Goal: Information Seeking & Learning: Check status

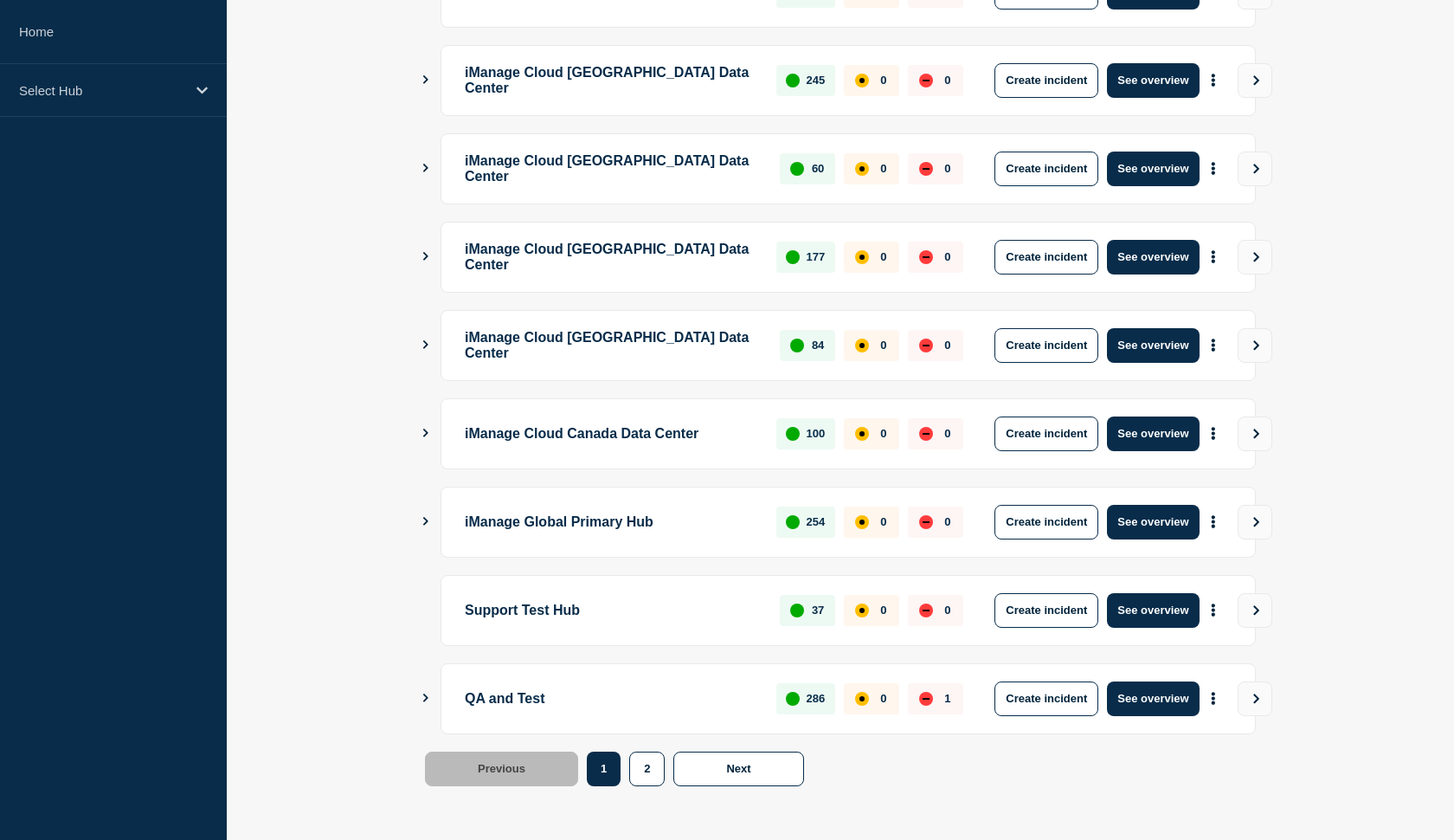
scroll to position [388, 0]
click at [1133, 605] on button "See overview" at bounding box center [1152, 611] width 92 height 35
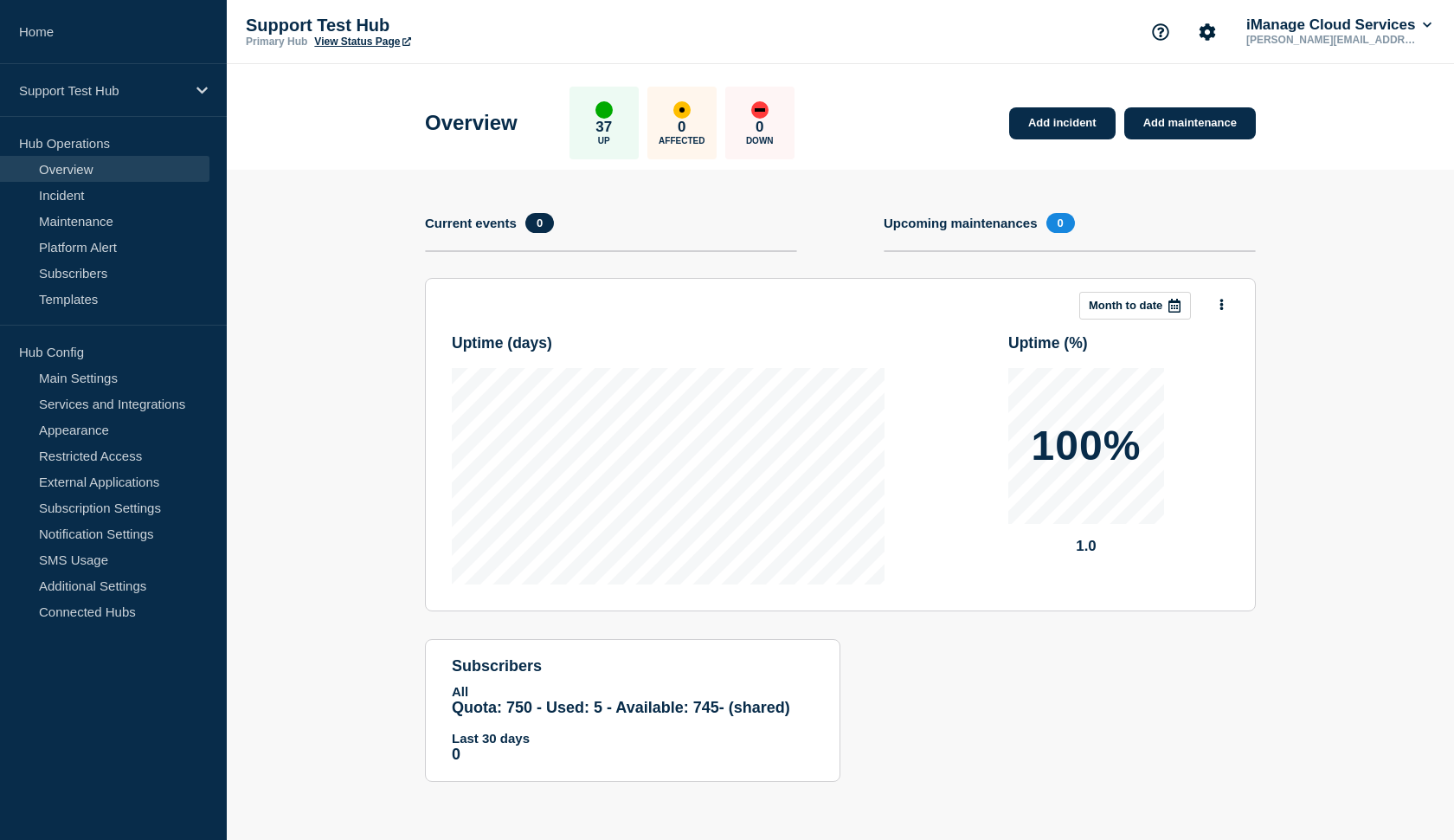
scroll to position [1, 0]
click at [116, 204] on link "Incident" at bounding box center [105, 195] width 209 height 26
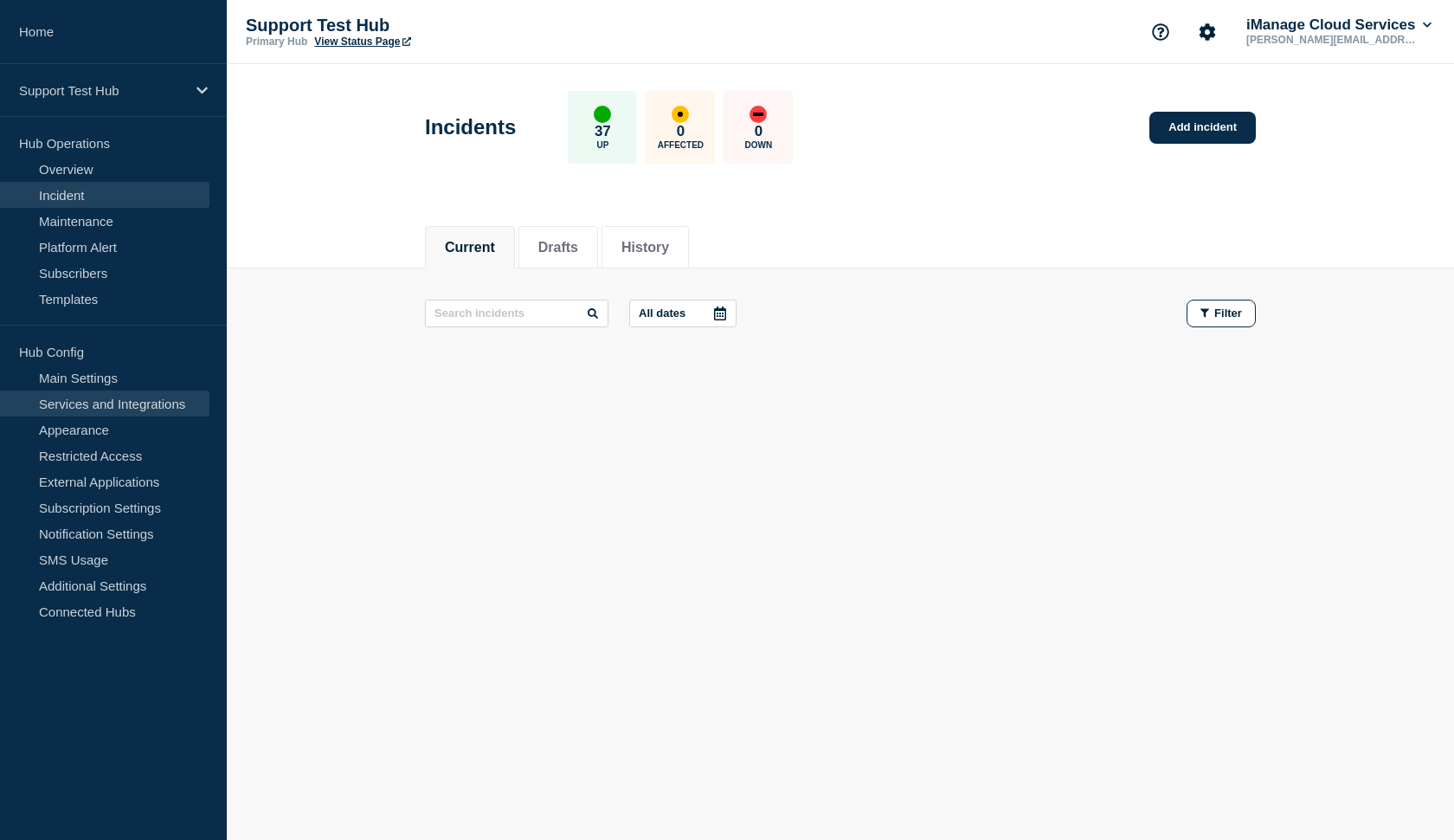
click at [91, 393] on link "Services and Integrations" at bounding box center [105, 404] width 209 height 26
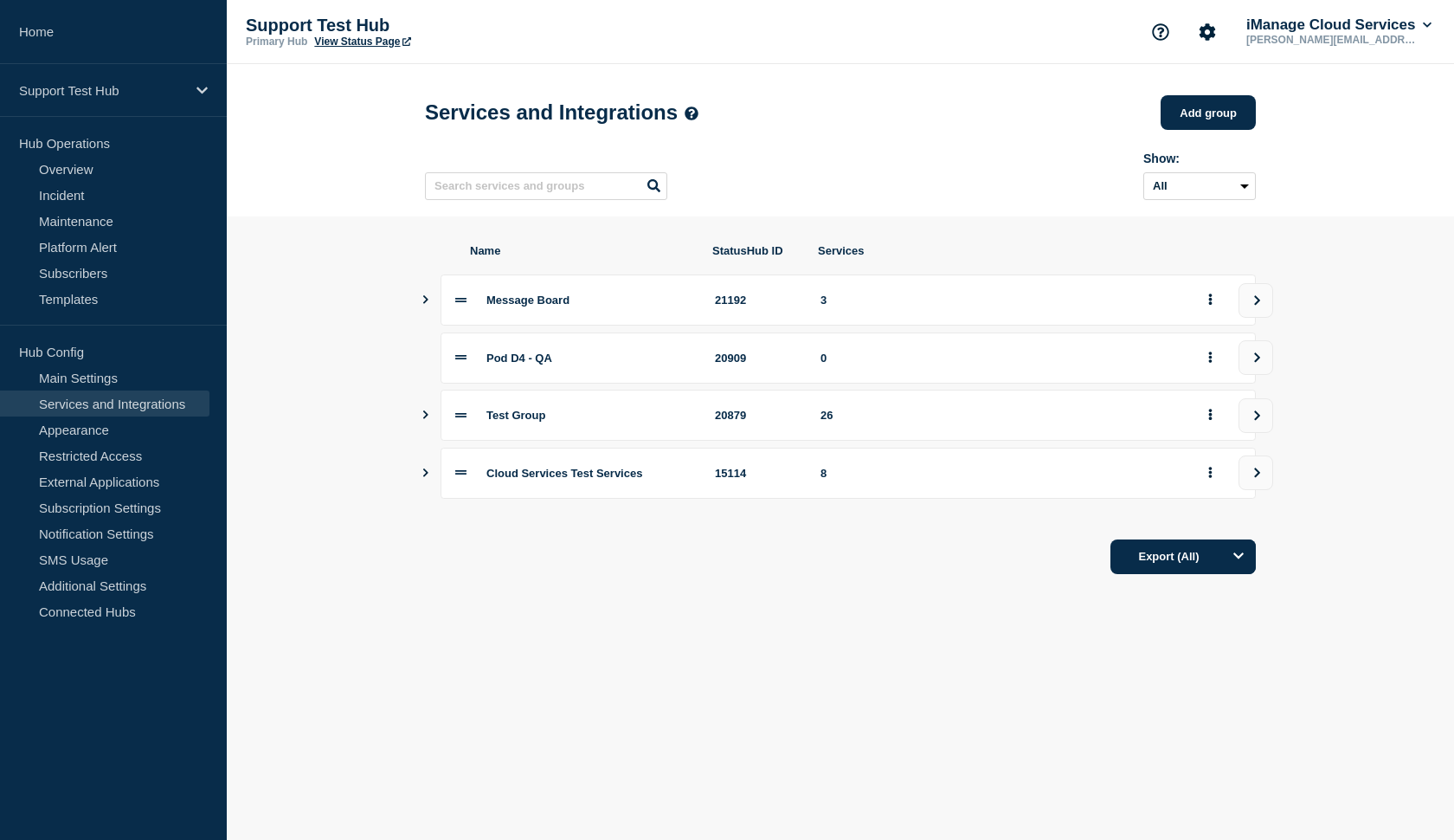
click at [423, 304] on icon "Show services" at bounding box center [425, 299] width 11 height 9
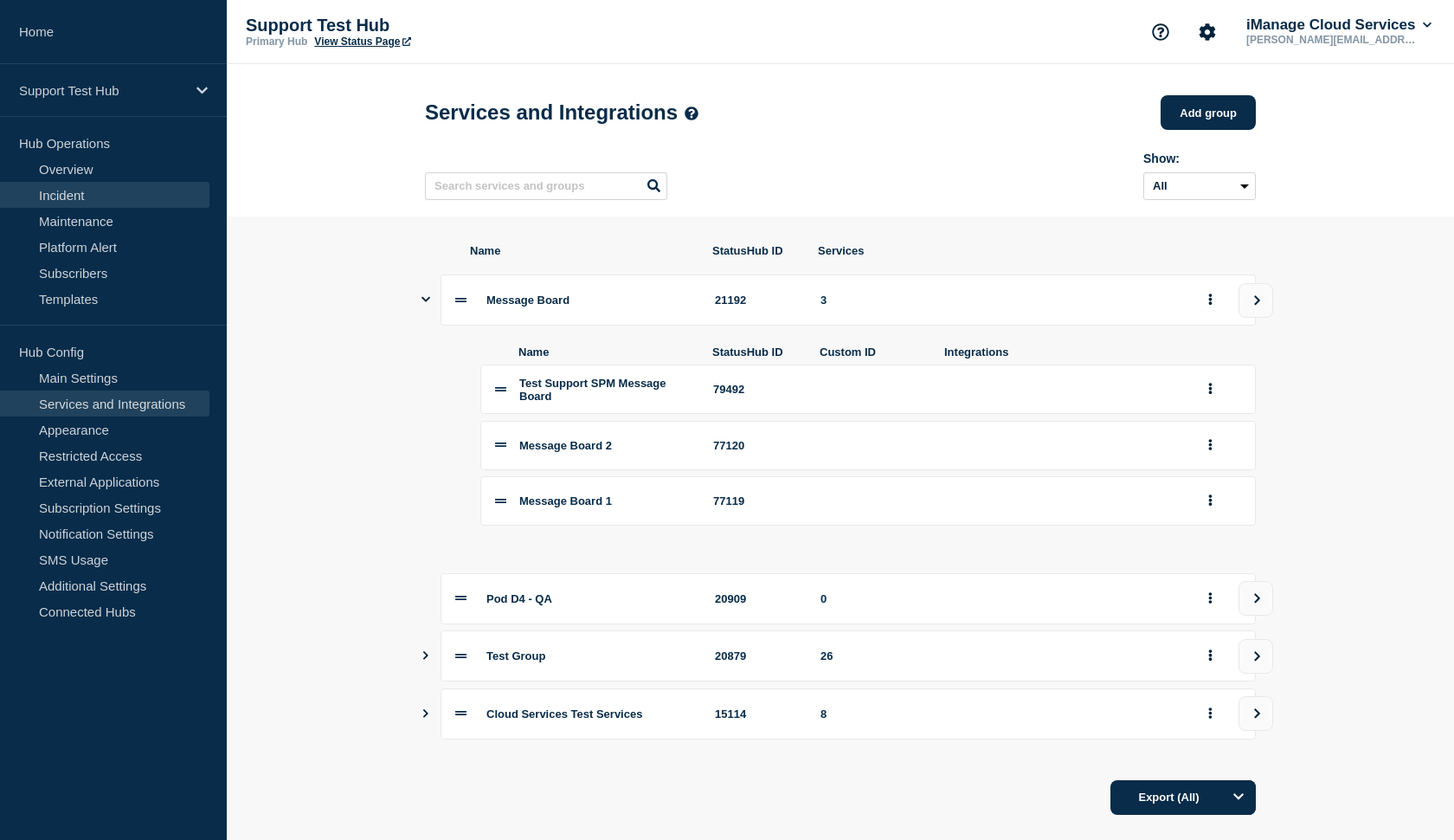
click at [79, 186] on link "Incident" at bounding box center [105, 195] width 209 height 26
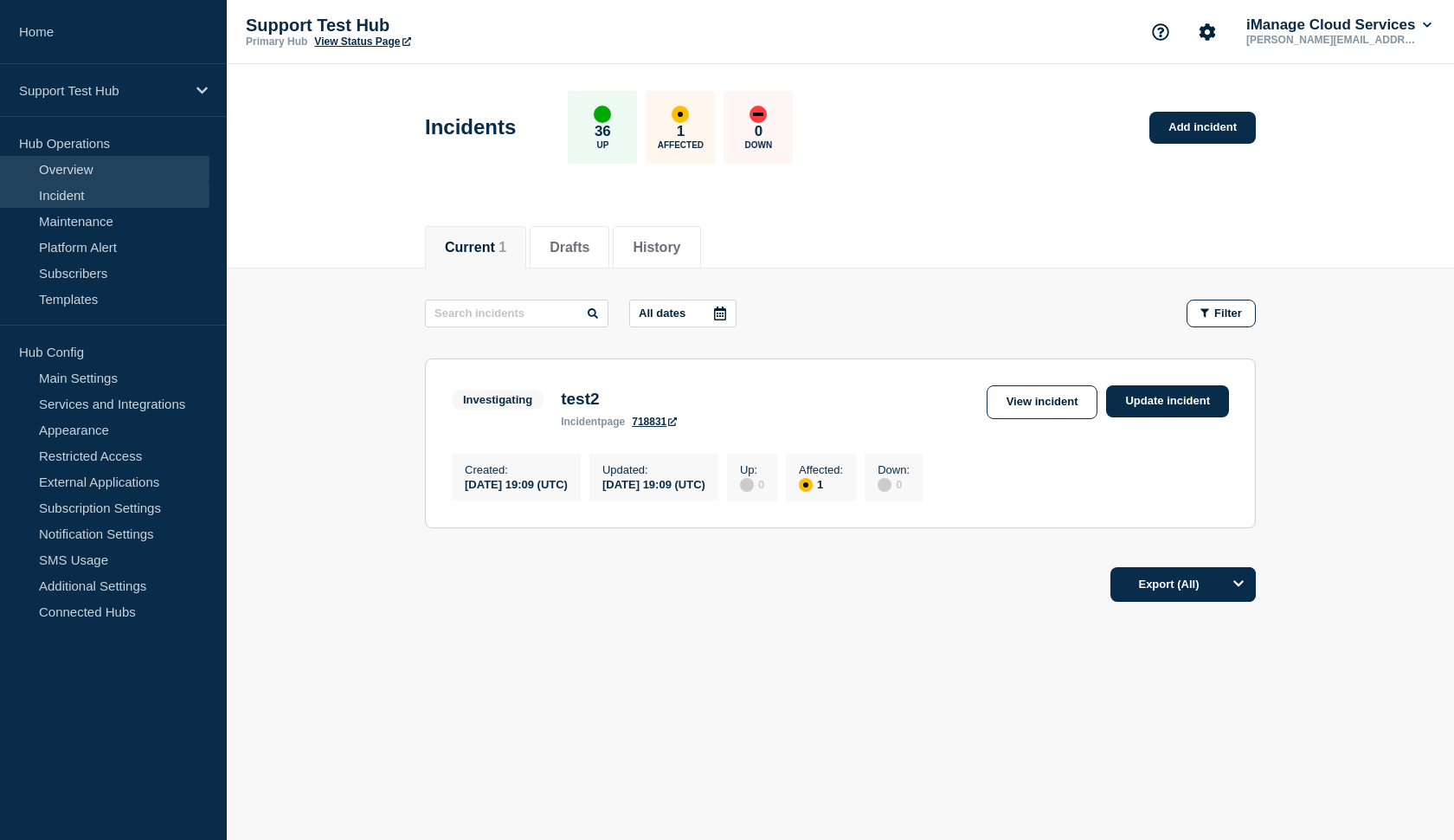
click at [87, 160] on link "Overview" at bounding box center [105, 169] width 209 height 26
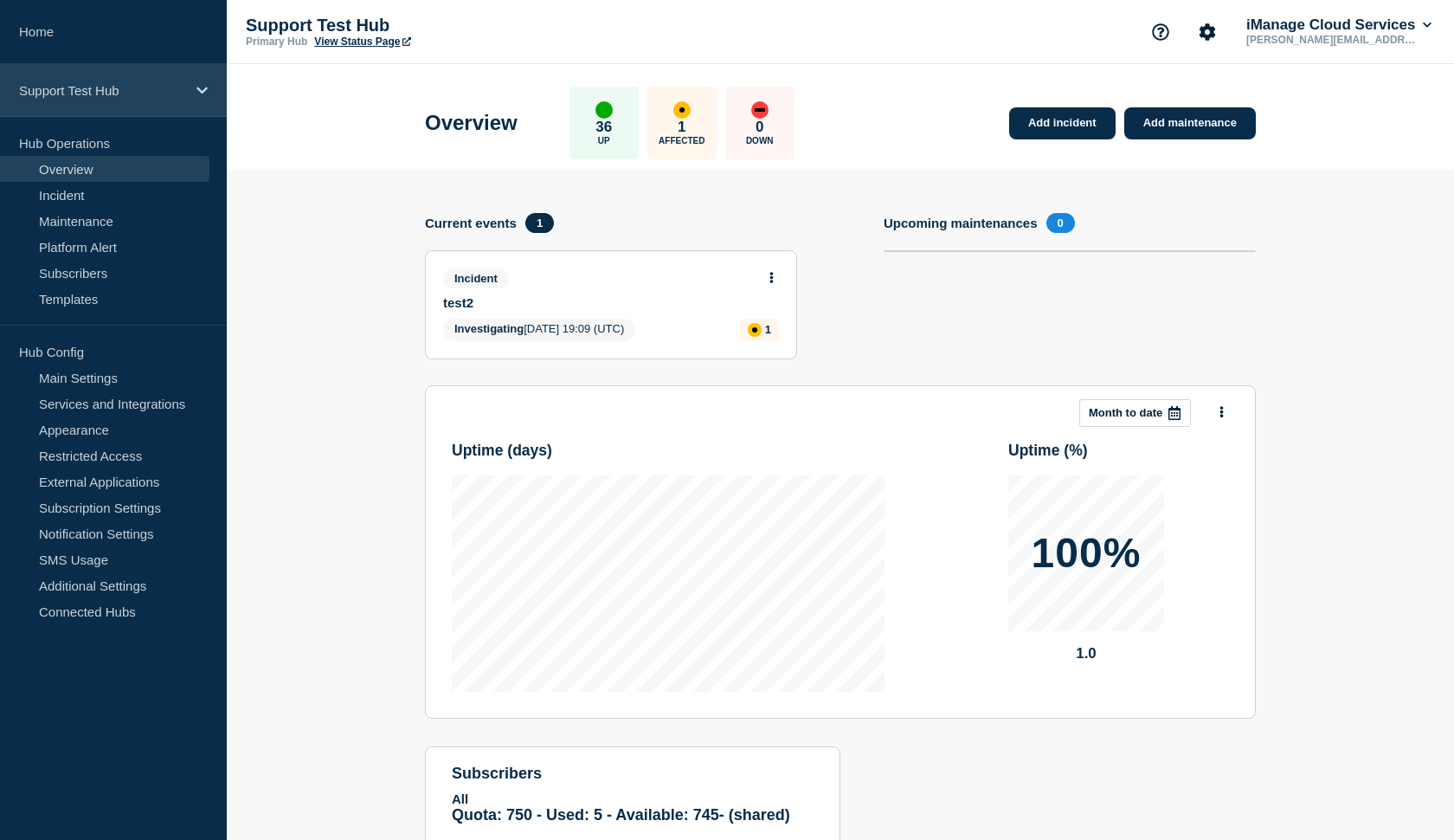
click at [103, 96] on p "Support Test Hub" at bounding box center [102, 90] width 167 height 15
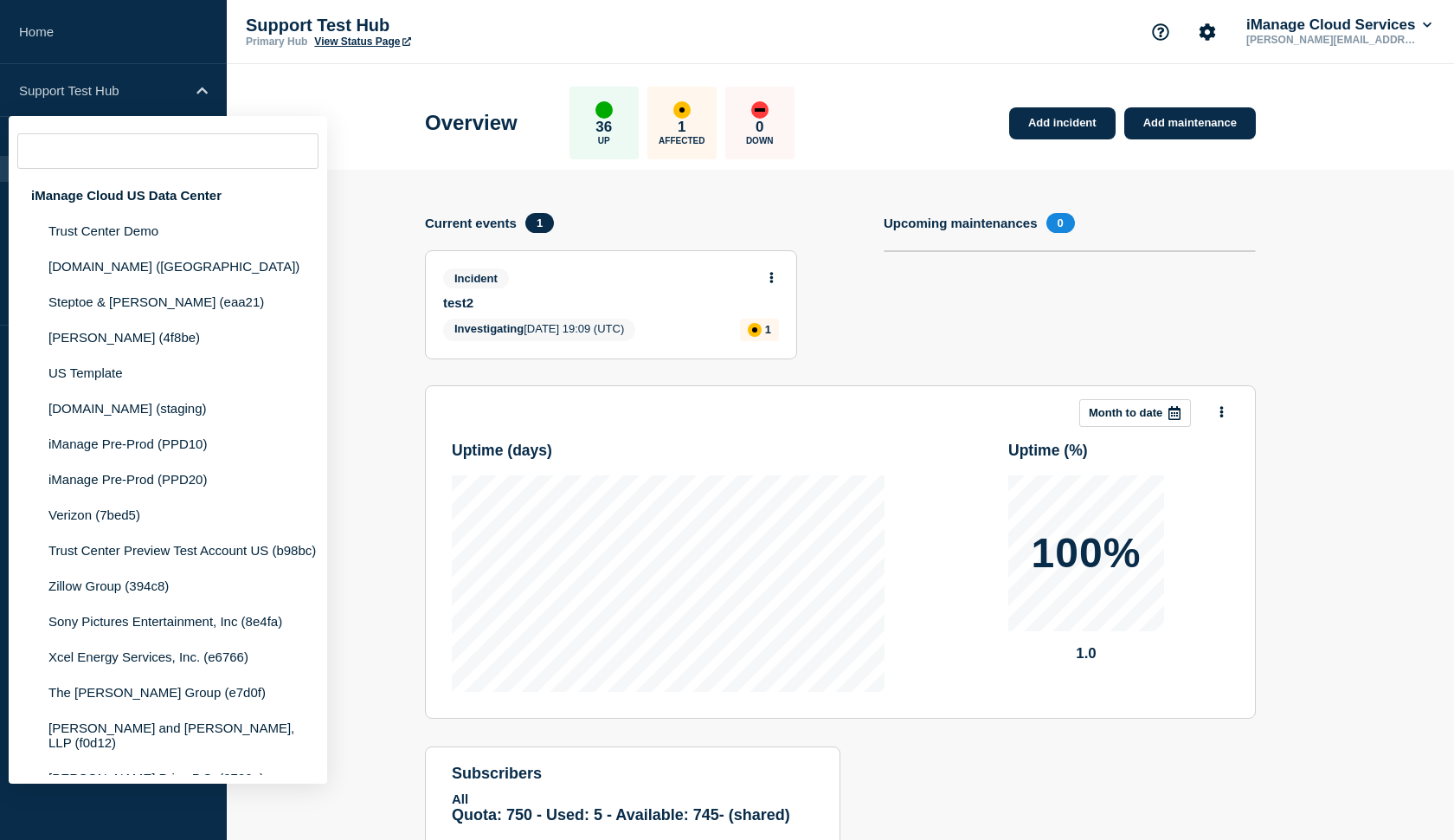
click at [393, 260] on section "Add incident Add maintenance Current events 1 Incident test2 Investigating [DAT…" at bounding box center [840, 542] width 1227 height 745
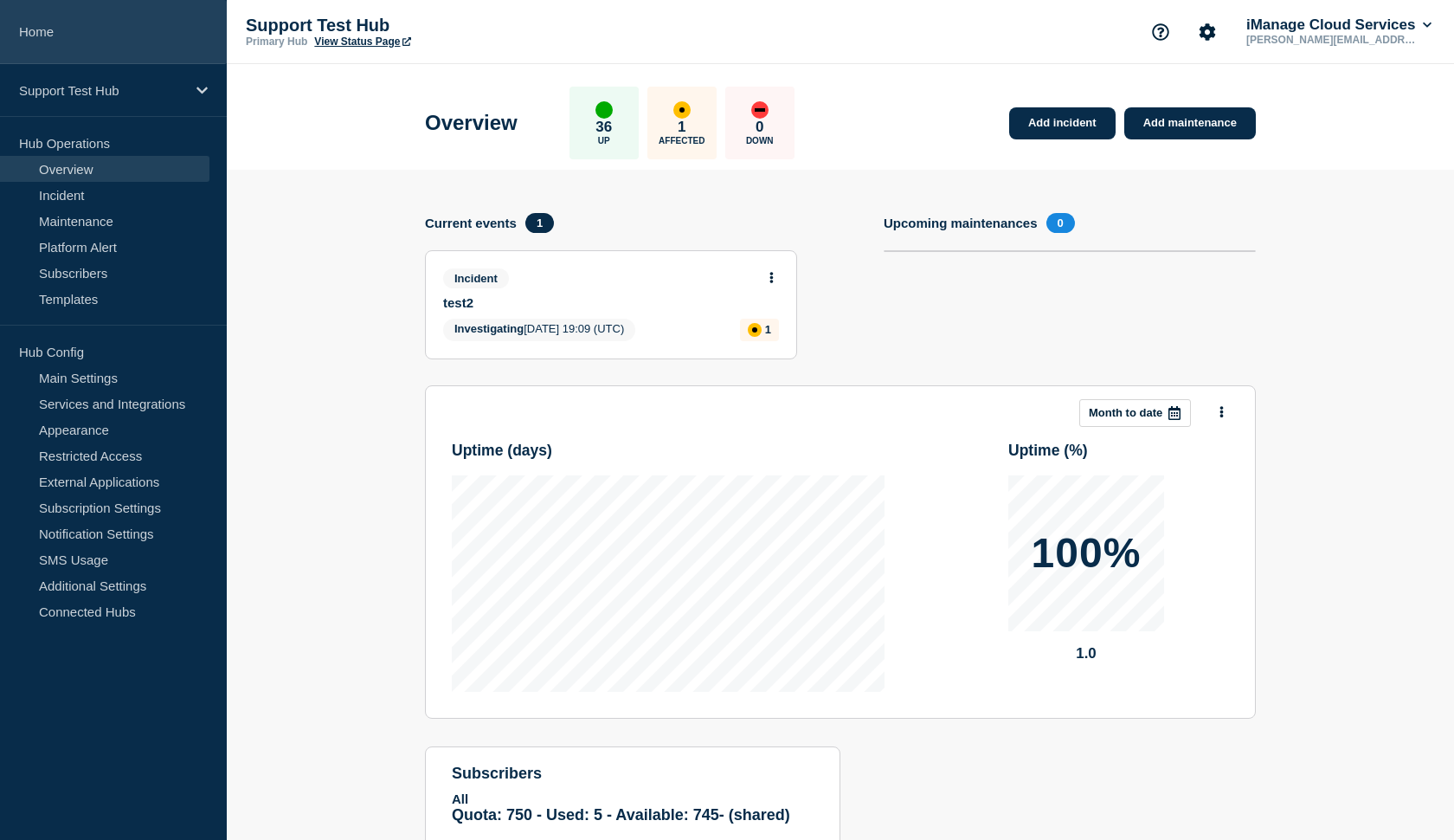
click at [76, 33] on link "Home" at bounding box center [113, 31] width 227 height 64
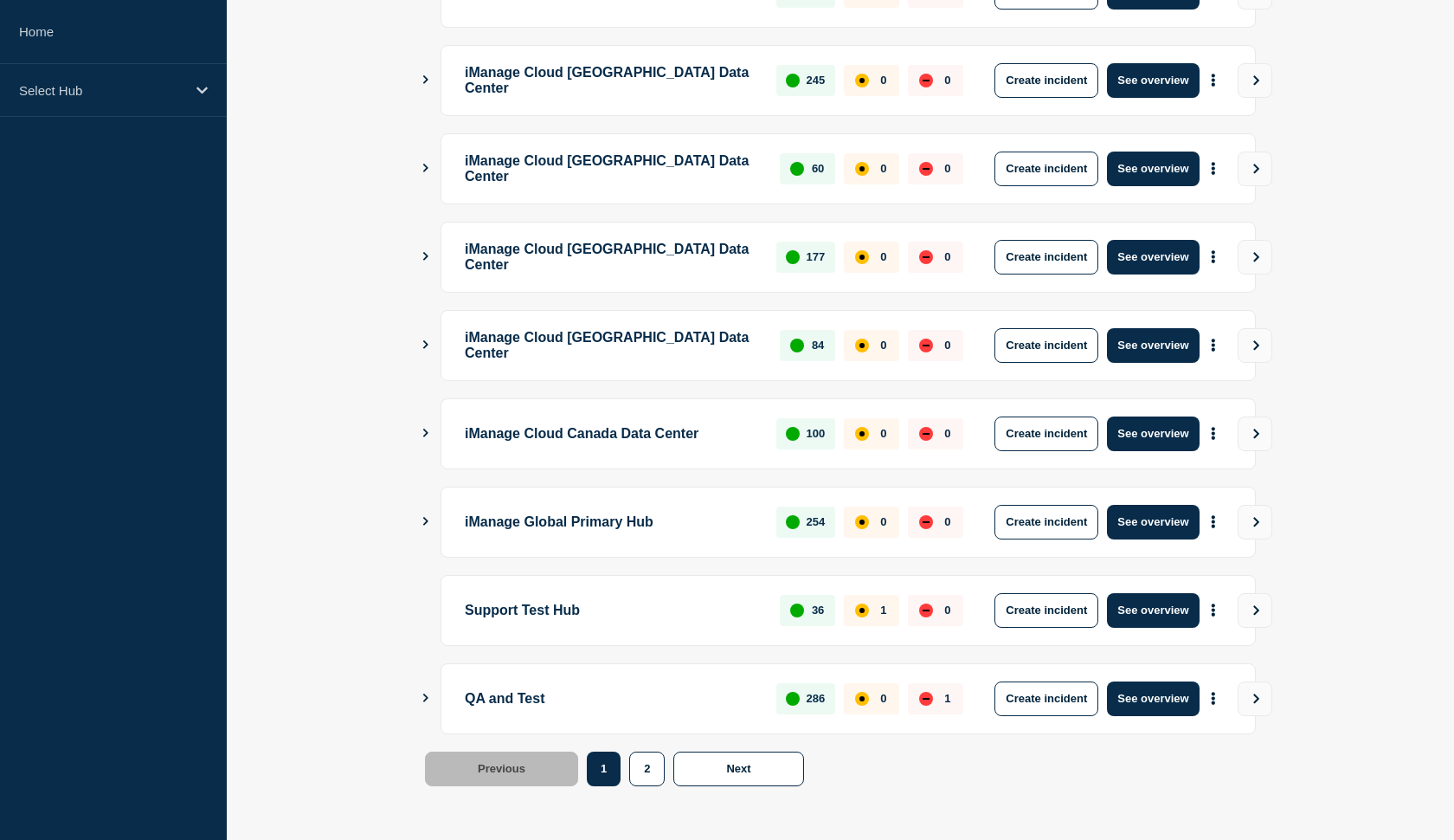
scroll to position [388, 0]
click at [1138, 614] on button "See overview" at bounding box center [1152, 611] width 92 height 35
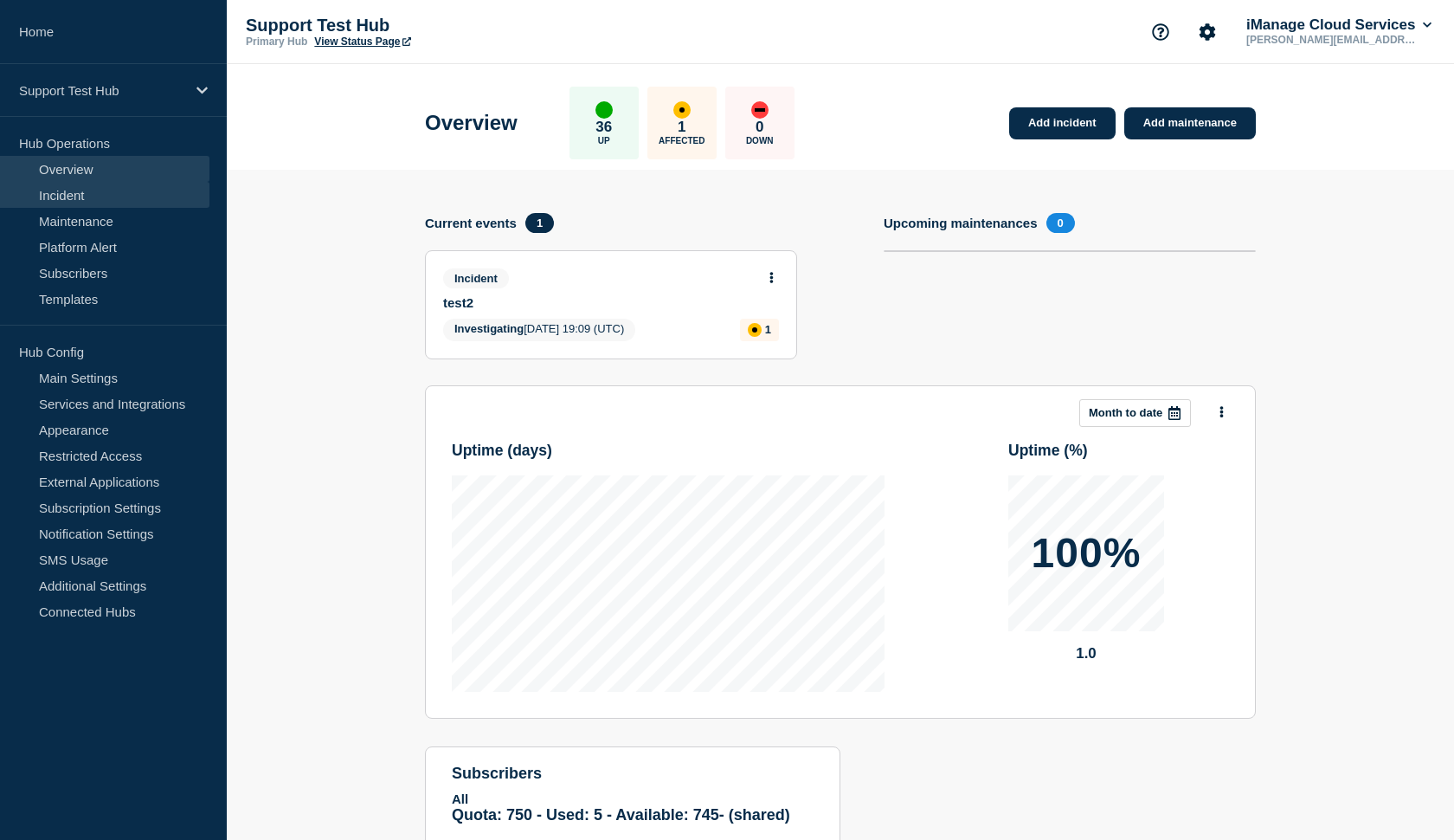
click at [81, 193] on link "Incident" at bounding box center [105, 195] width 209 height 26
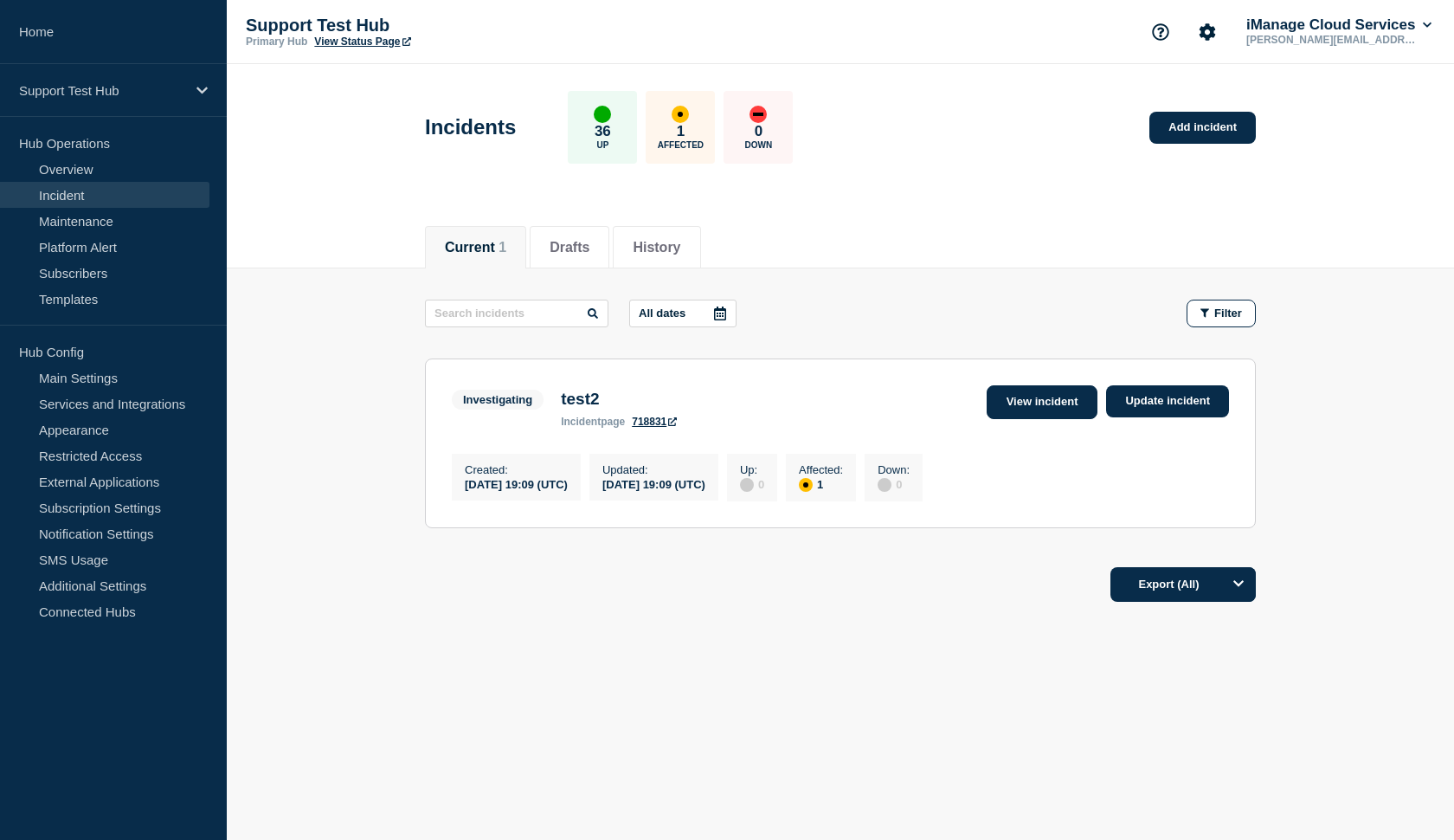
click at [1042, 398] on link "View incident" at bounding box center [1042, 402] width 112 height 34
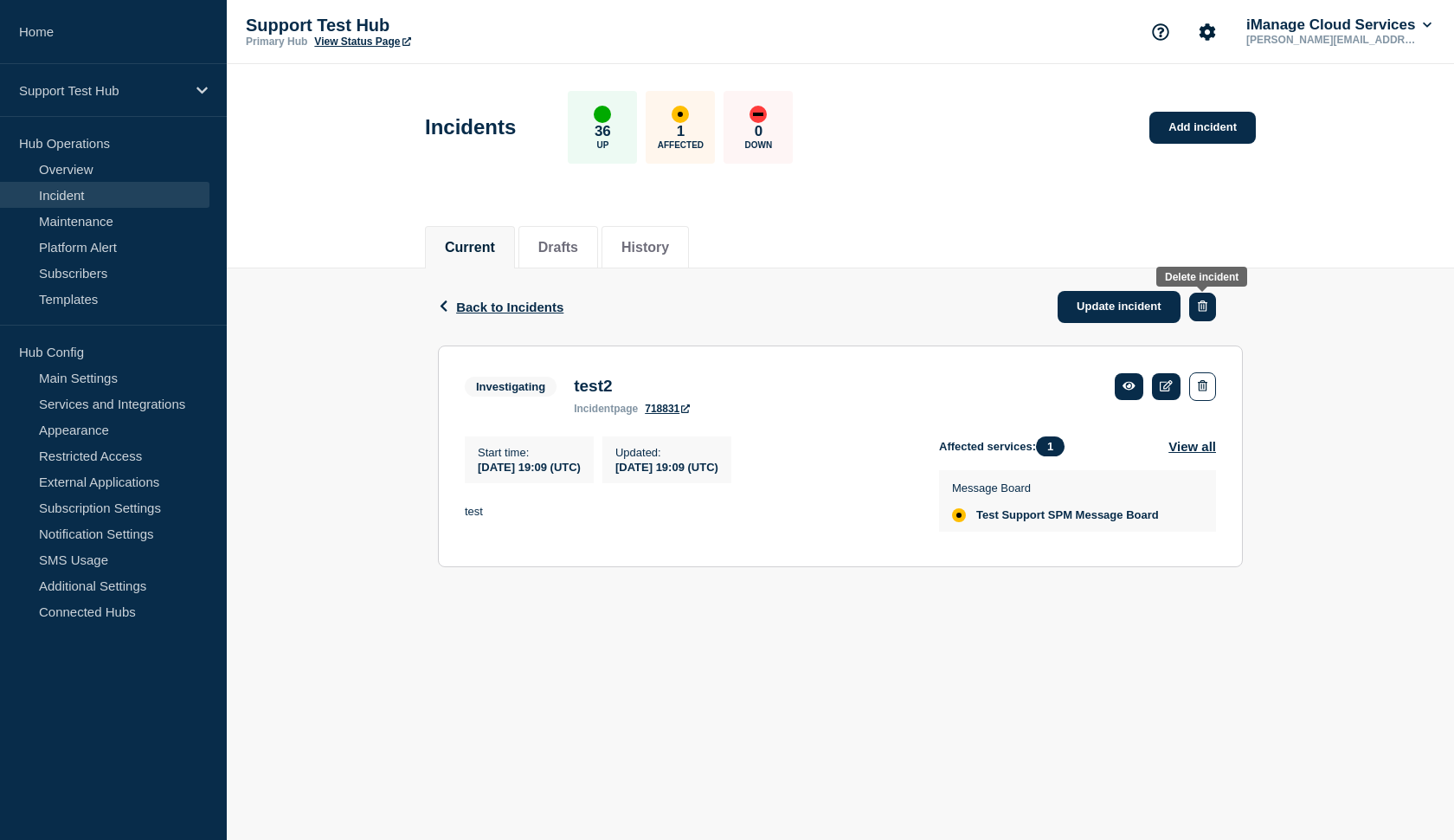
click at [1212, 308] on button "button" at bounding box center [1202, 306] width 27 height 29
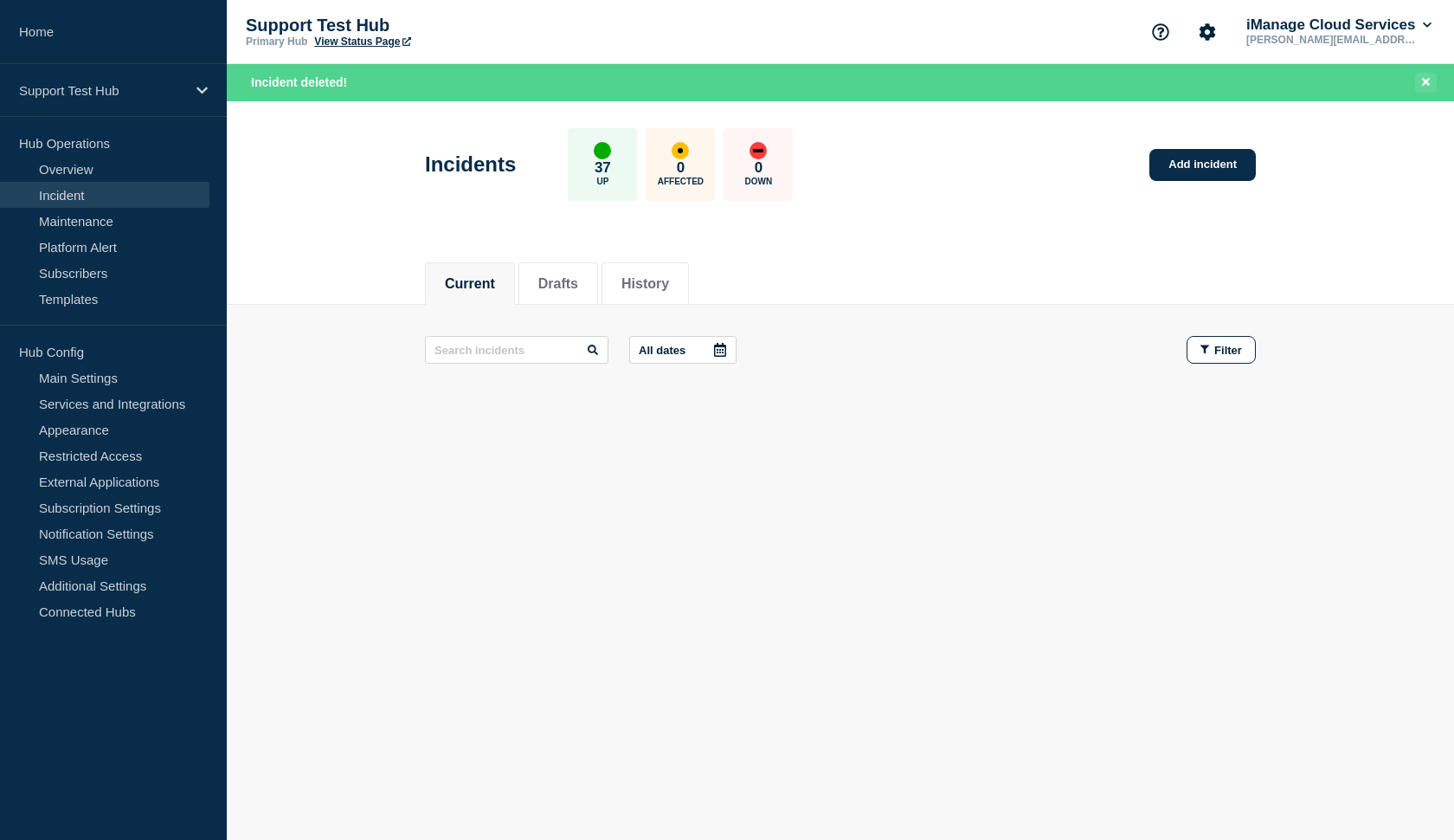
click at [1423, 80] on icon "Close banner" at bounding box center [1425, 81] width 8 height 11
